Goal: Information Seeking & Learning: Learn about a topic

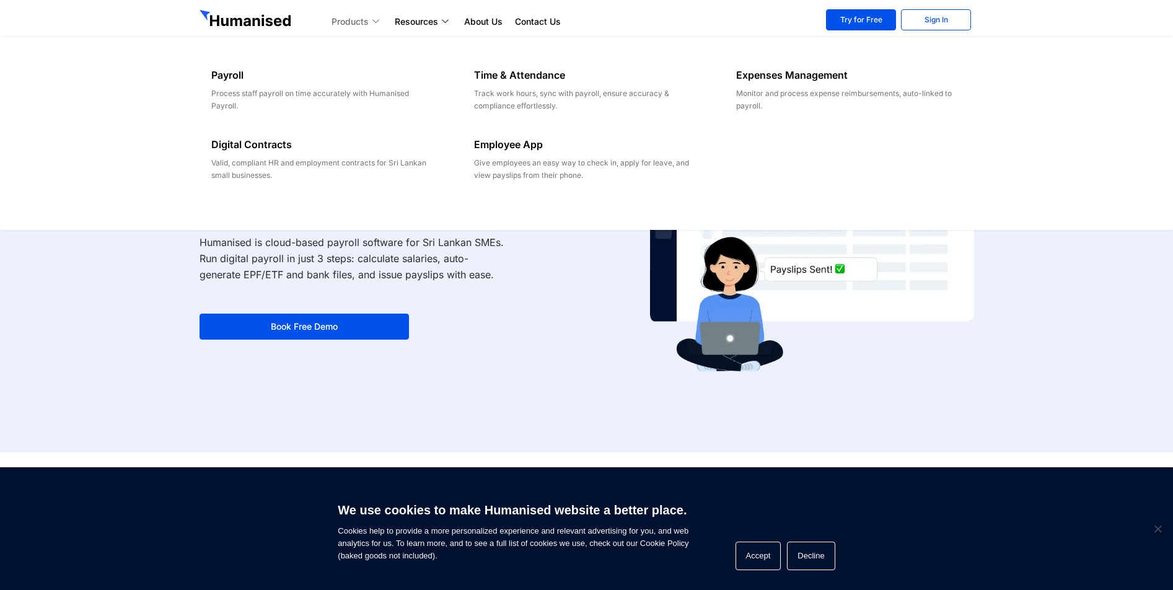
click at [359, 25] on link "Products" at bounding box center [356, 21] width 63 height 15
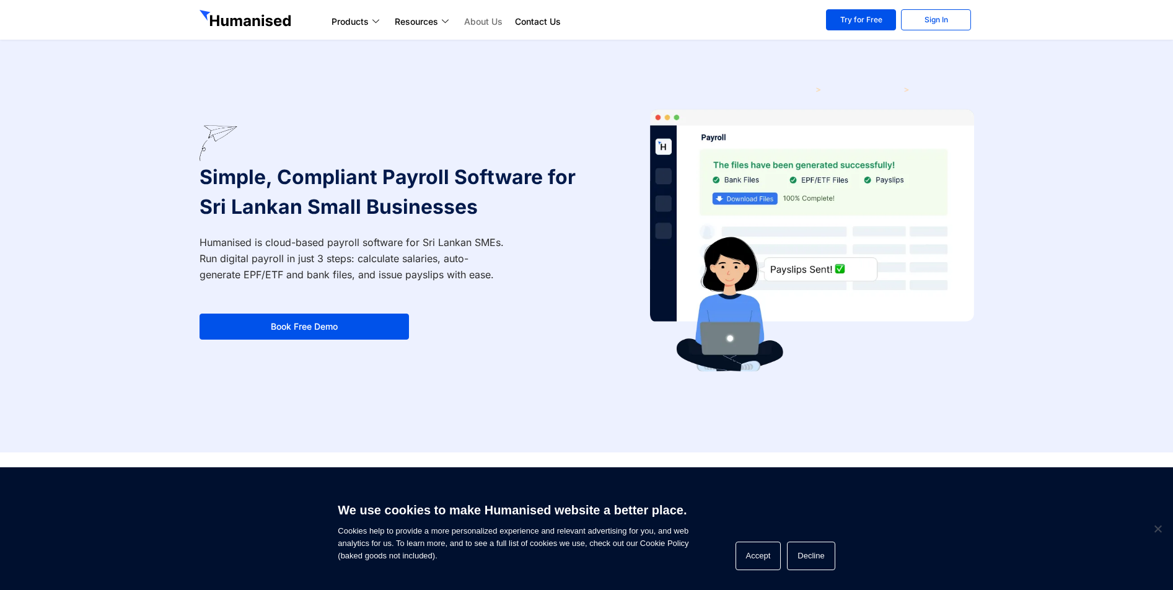
click at [495, 21] on link "About Us" at bounding box center [483, 21] width 51 height 15
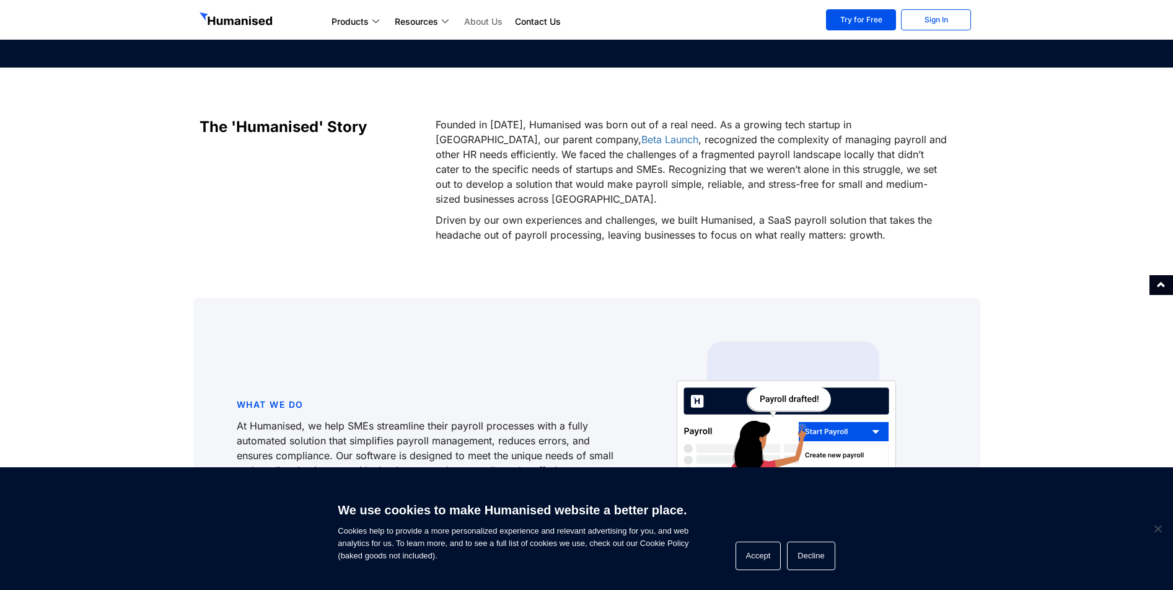
scroll to position [312, 0]
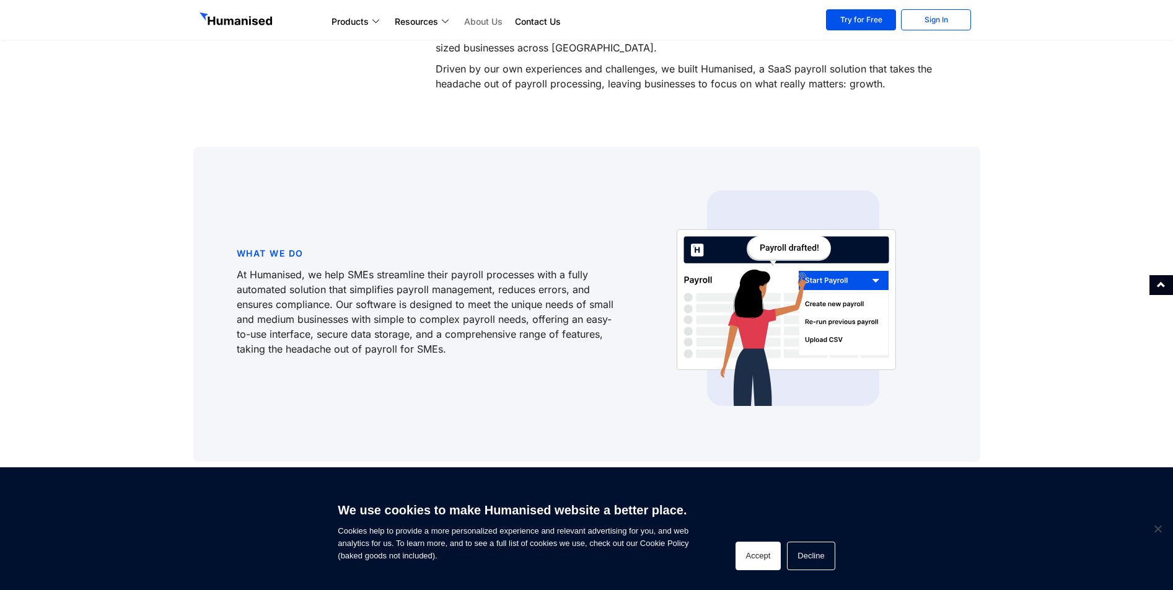
click at [766, 557] on button "Accept" at bounding box center [758, 555] width 46 height 28
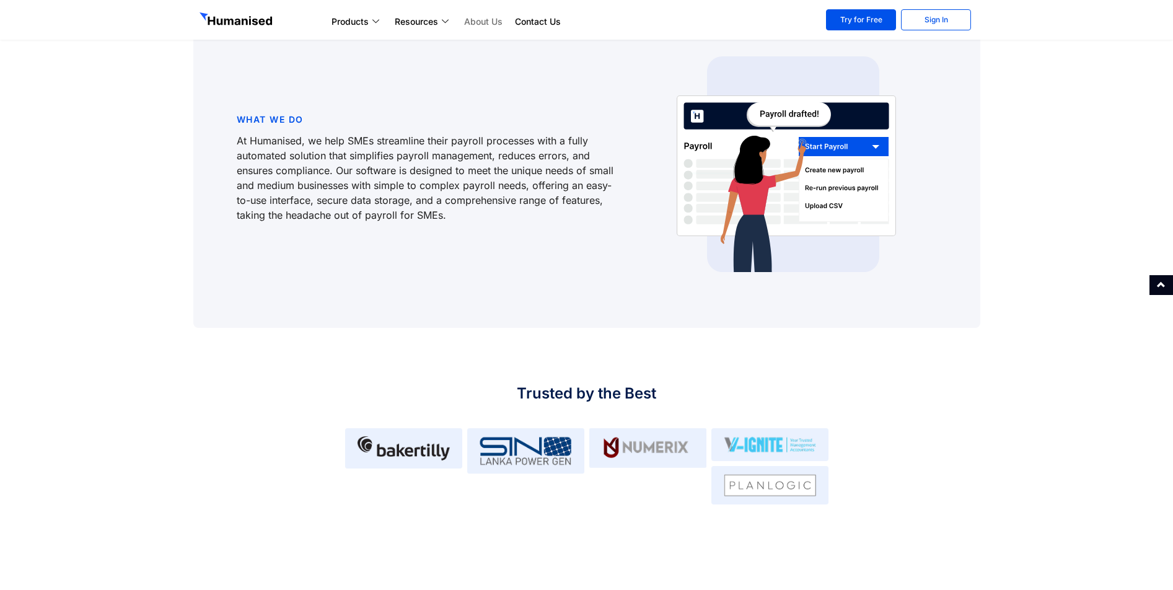
scroll to position [567, 0]
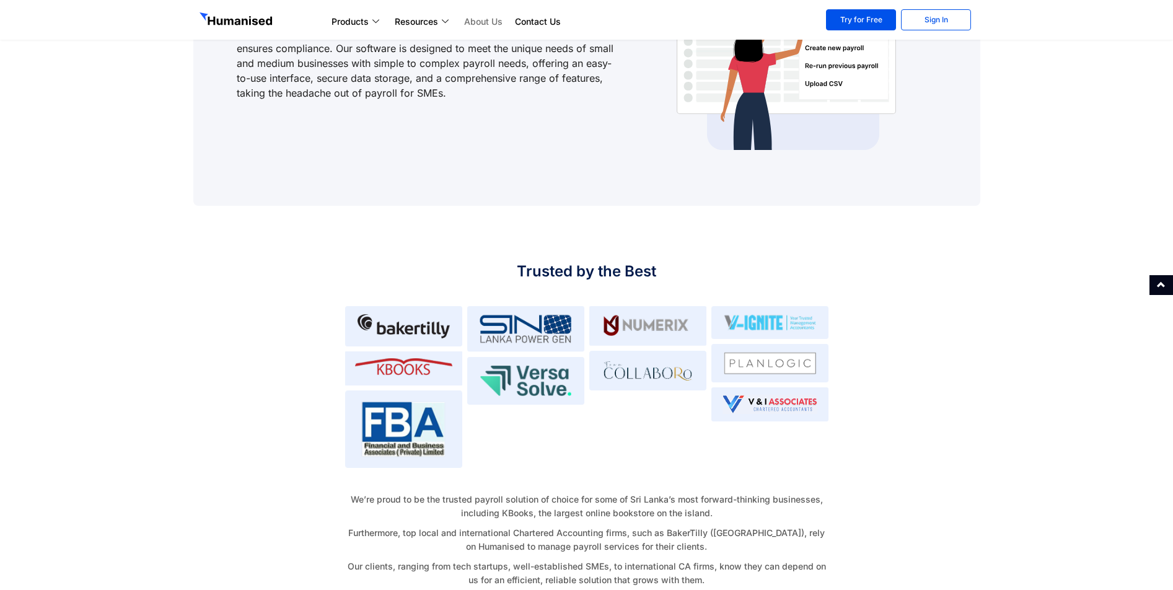
click at [414, 315] on div at bounding box center [403, 326] width 117 height 40
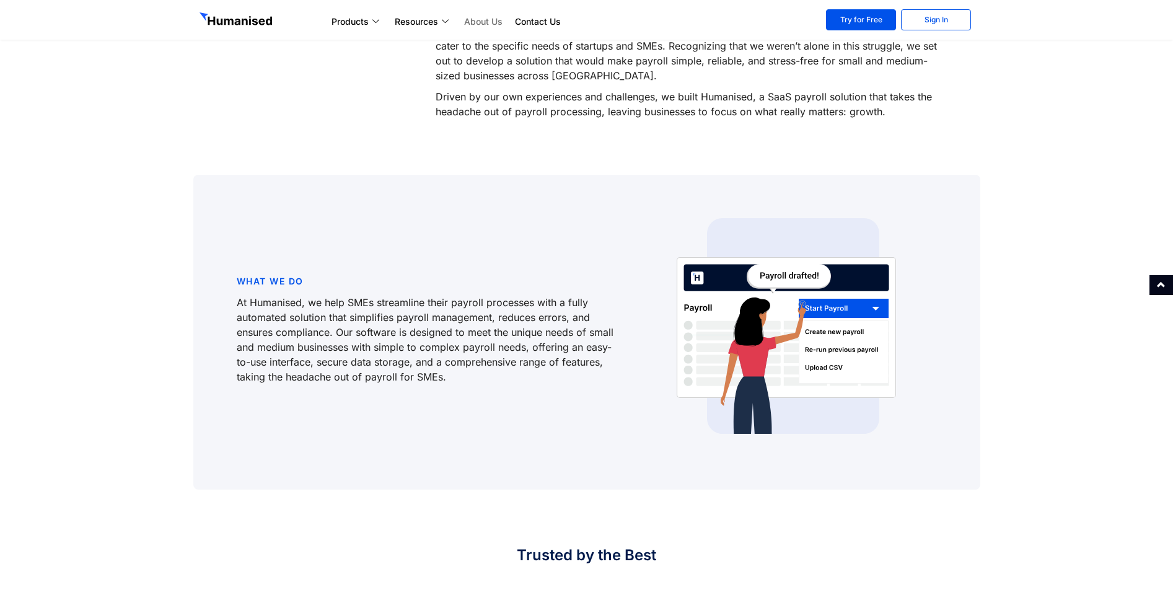
scroll to position [0, 0]
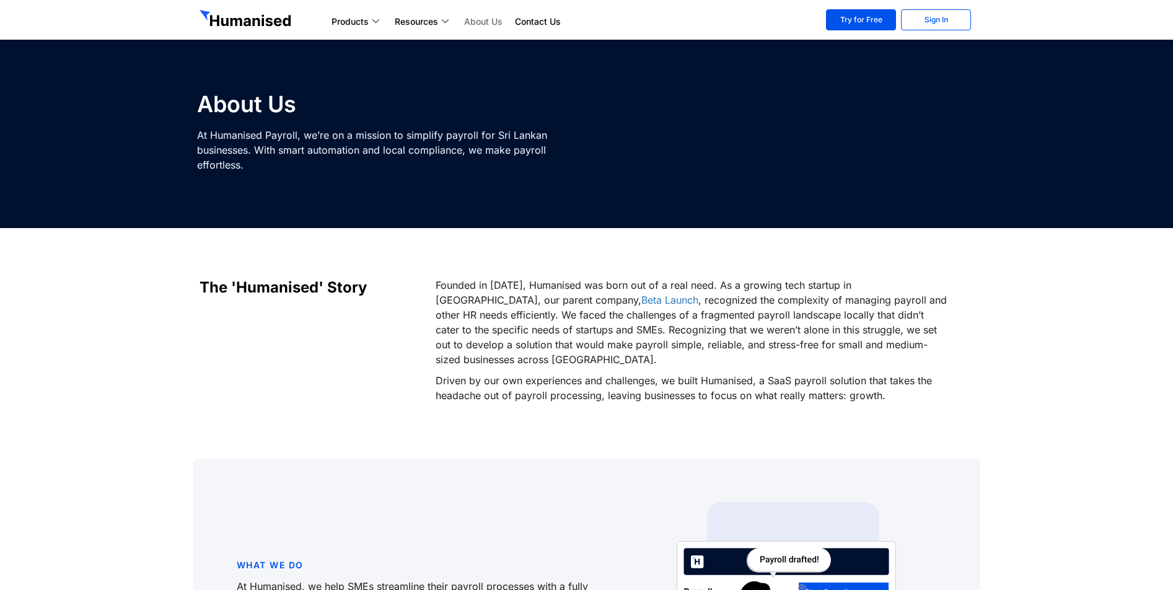
click at [493, 24] on link "About Us" at bounding box center [483, 21] width 51 height 15
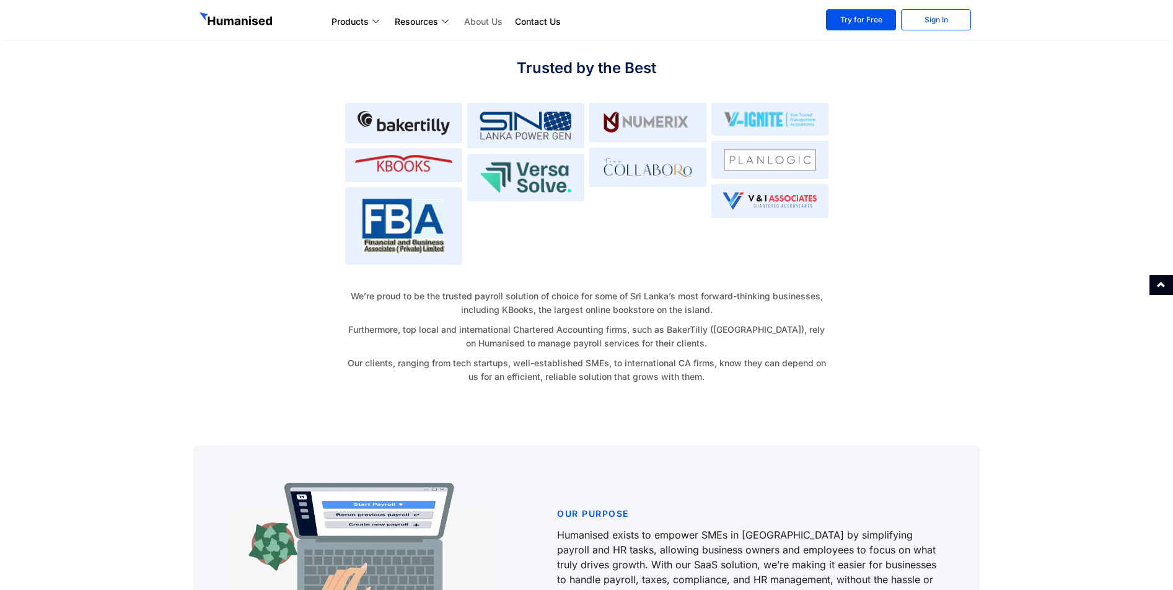
scroll to position [768, 0]
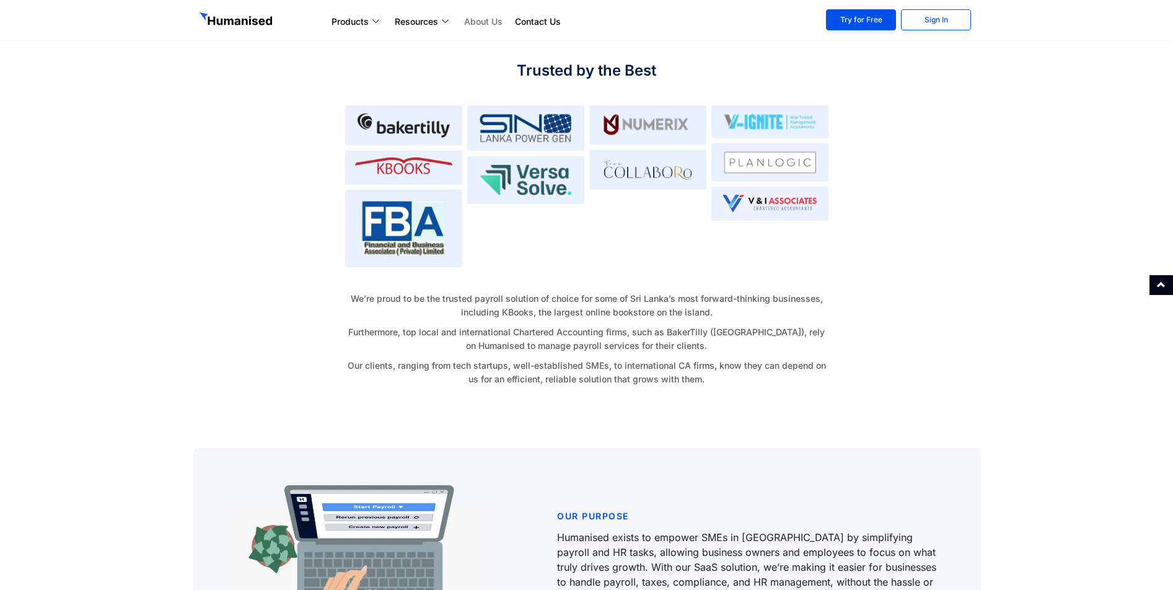
click at [742, 325] on p "Furthermore, top local and international Chartered Accounting firms, such as Ba…" at bounding box center [586, 338] width 483 height 27
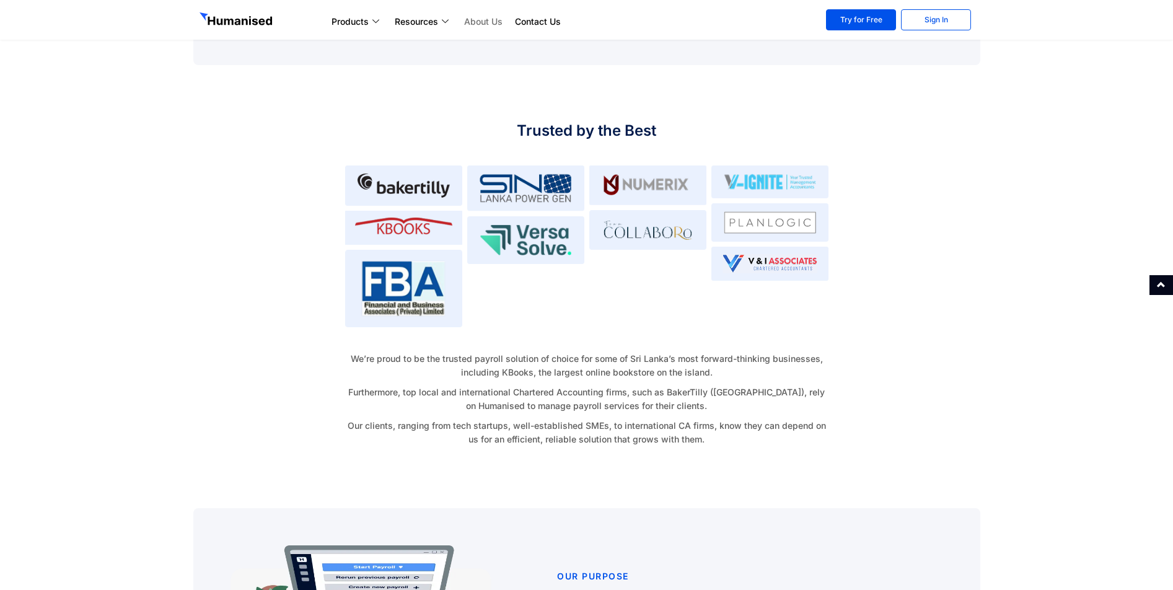
scroll to position [1015, 0]
